Goal: Use online tool/utility: Utilize a website feature to perform a specific function

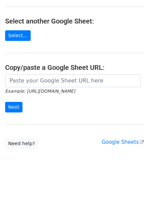
scroll to position [68, 0]
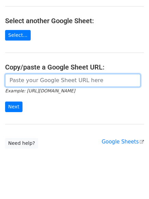
click at [52, 80] on input "url" at bounding box center [72, 80] width 135 height 13
paste input "https://docs.google.com/spreadsheets/d/1vEJSoRoB1DxXNKavJ2ZgReuq0xnfbg5lr7WiuOa…"
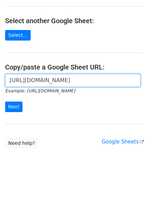
scroll to position [0, 150]
type input "https://docs.google.com/spreadsheets/d/1vEJSoRoB1DxXNKavJ2ZgReuq0xnfbg5lr7WiuOa…"
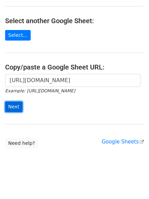
click at [14, 107] on input "Next" at bounding box center [13, 107] width 17 height 11
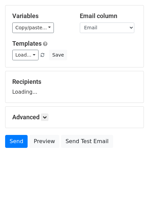
scroll to position [65, 0]
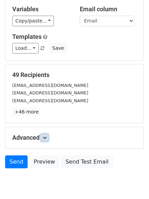
click at [46, 138] on icon at bounding box center [45, 138] width 4 height 4
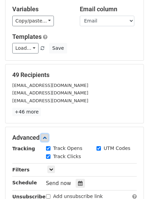
click at [47, 138] on icon at bounding box center [45, 138] width 4 height 4
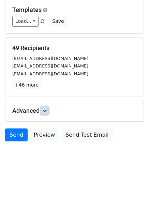
scroll to position [93, 0]
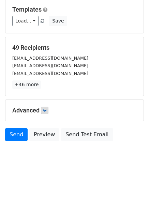
click at [50, 108] on h5 "Advanced" at bounding box center [74, 110] width 124 height 7
click at [45, 108] on icon at bounding box center [45, 110] width 4 height 4
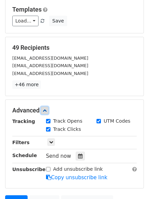
click at [45, 108] on icon at bounding box center [45, 110] width 4 height 4
